Goal: Information Seeking & Learning: Understand process/instructions

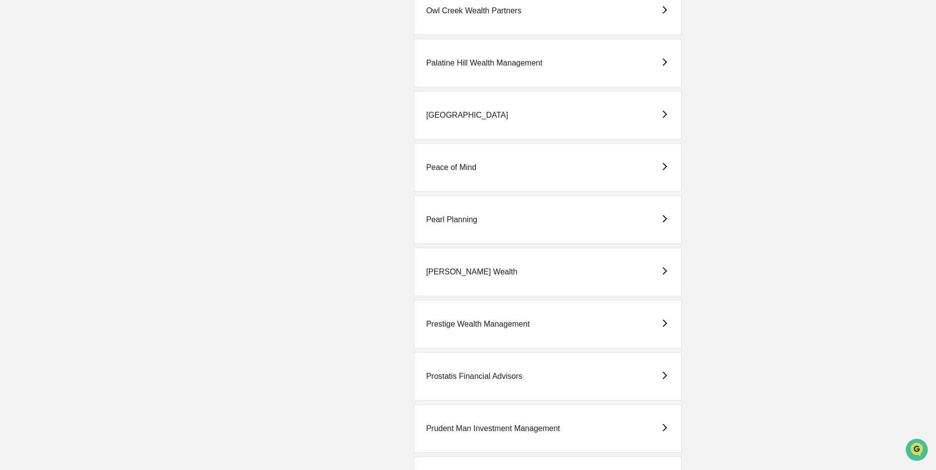
scroll to position [2164, 0]
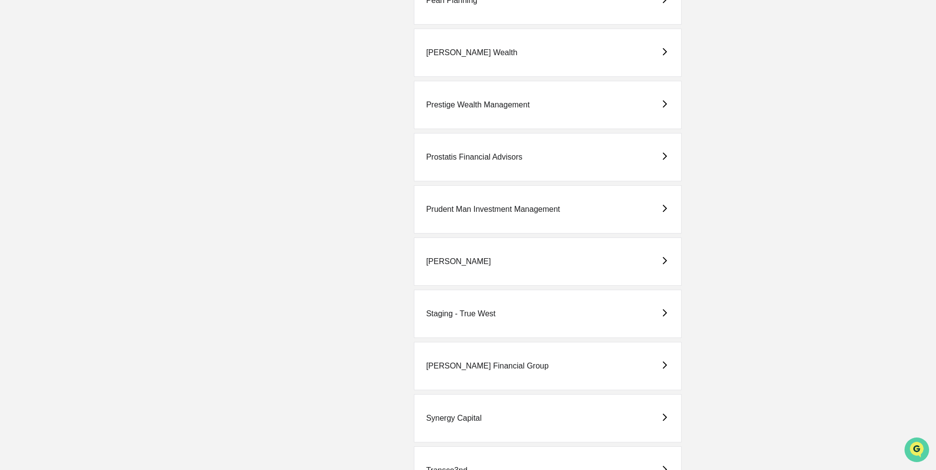
click at [917, 451] on icon "Open customer support" at bounding box center [917, 462] width 25 height 25
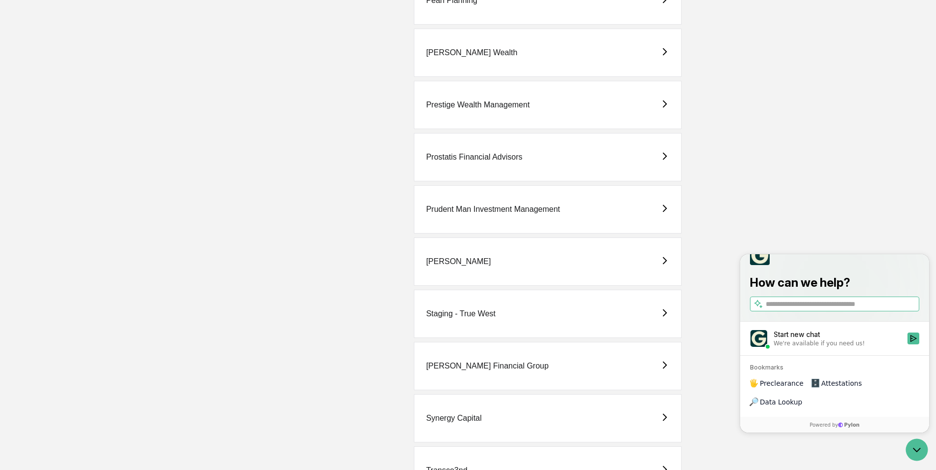
click at [802, 309] on input "search" at bounding box center [842, 304] width 152 height 10
type input "***"
click at [740, 254] on span "Reset Password / MFA" at bounding box center [740, 254] width 0 height 0
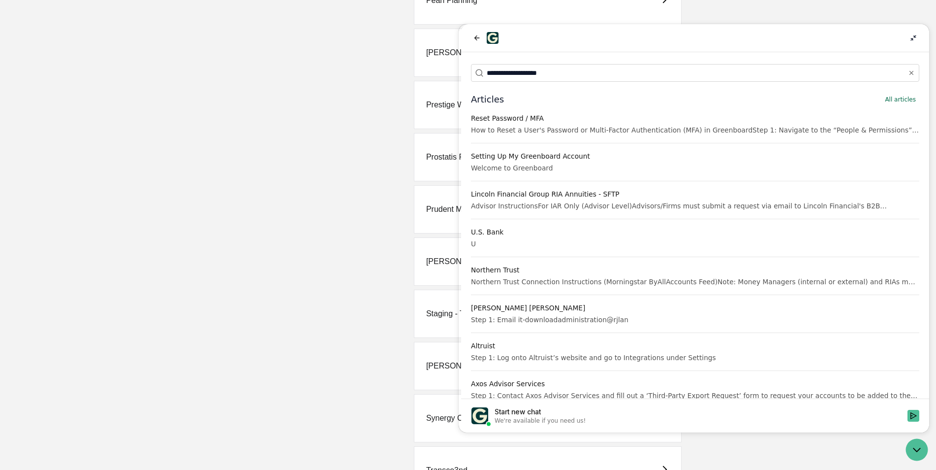
click at [504, 126] on div "How to Reset a User's Password or Multi-Factor Authentication (MFA) in Greenboa…" at bounding box center [695, 130] width 449 height 10
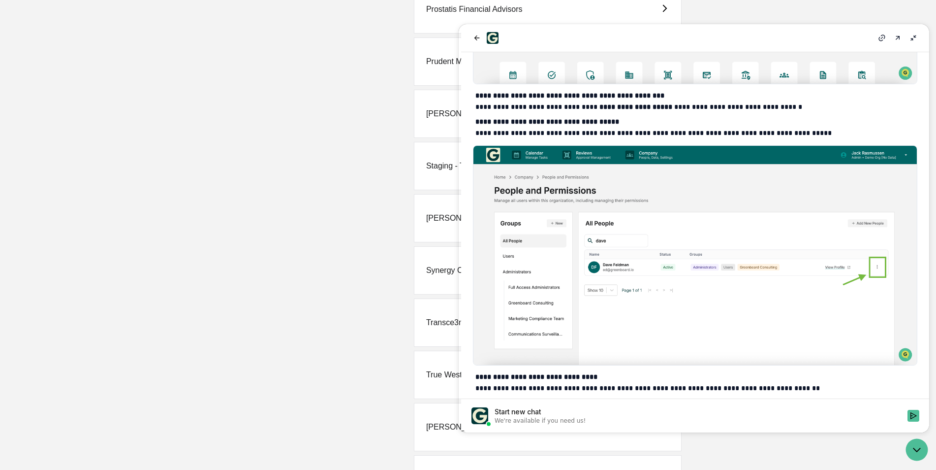
scroll to position [0, 0]
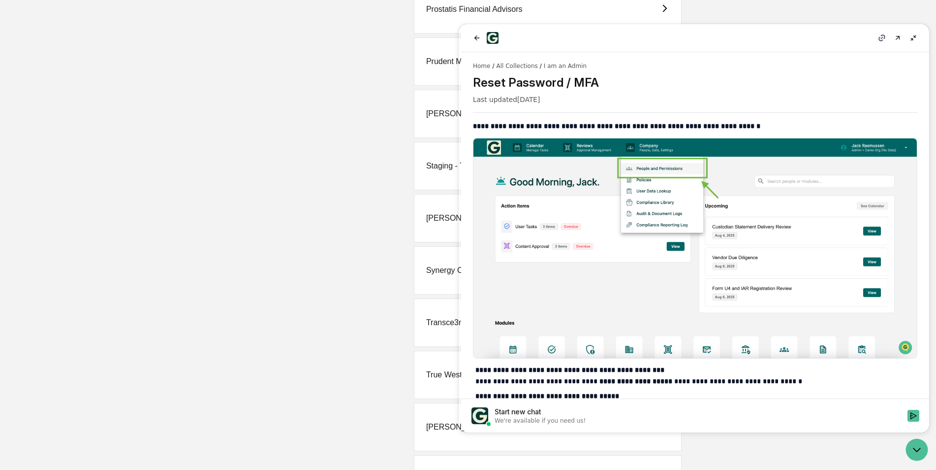
click at [562, 18] on div "Prostatis Financial Advisors" at bounding box center [548, 9] width 268 height 48
